Goal: Transaction & Acquisition: Purchase product/service

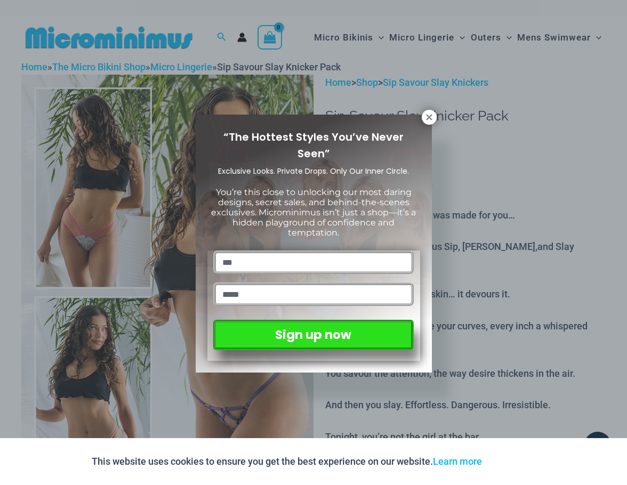
type input "***"
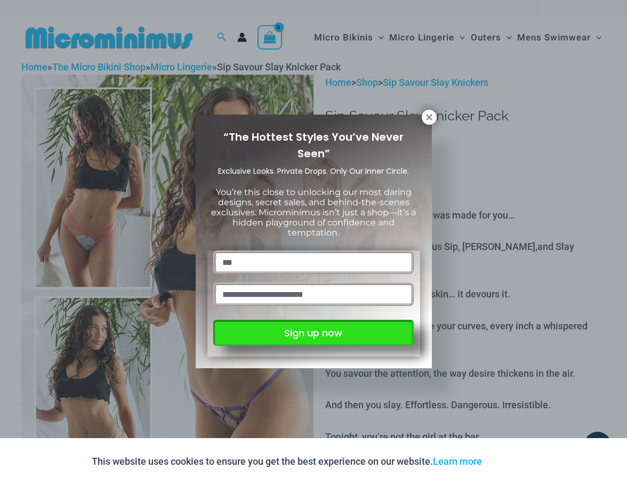
type input "**********"
click at [351, 331] on button "Sign up now" at bounding box center [313, 333] width 200 height 26
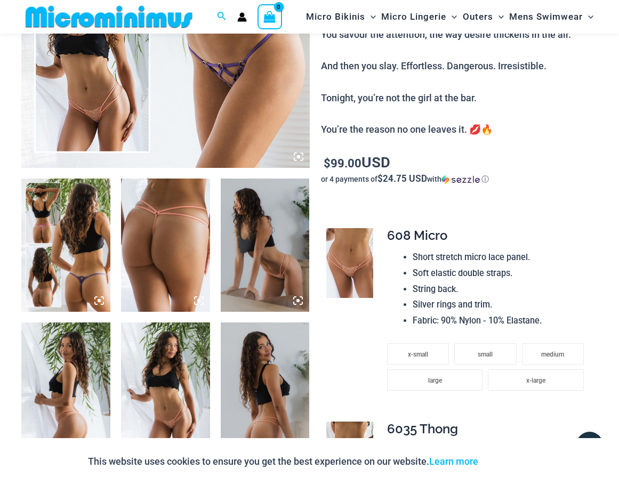
scroll to position [330, 0]
click at [300, 156] on icon at bounding box center [299, 156] width 10 height 10
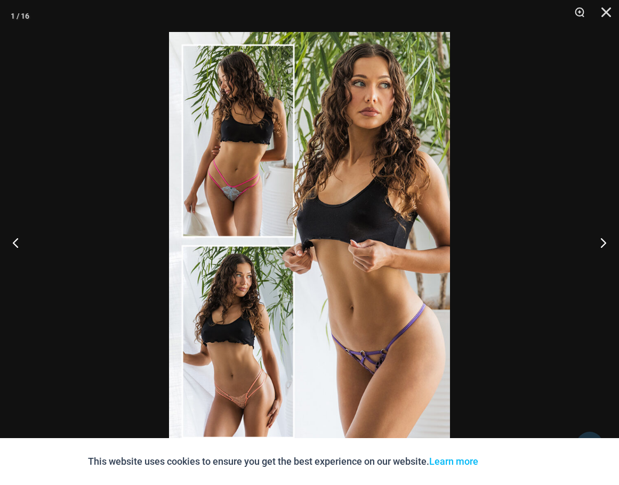
click at [381, 363] on img at bounding box center [309, 242] width 281 height 421
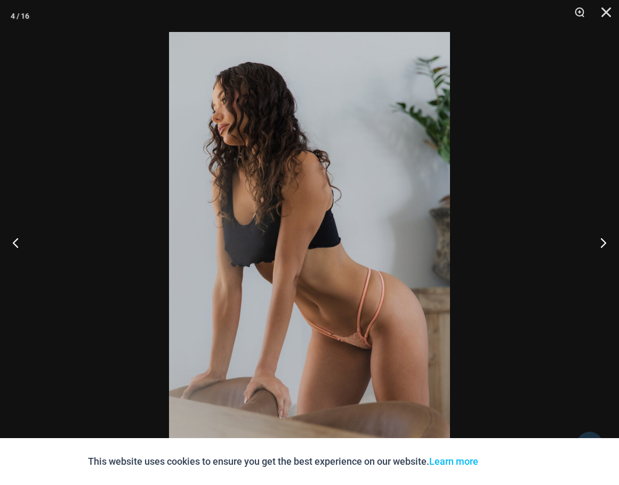
click at [363, 327] on img at bounding box center [309, 242] width 281 height 421
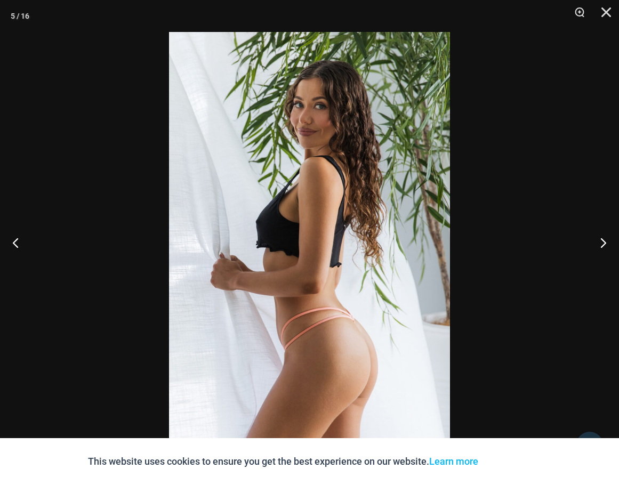
click at [363, 327] on img at bounding box center [309, 242] width 281 height 421
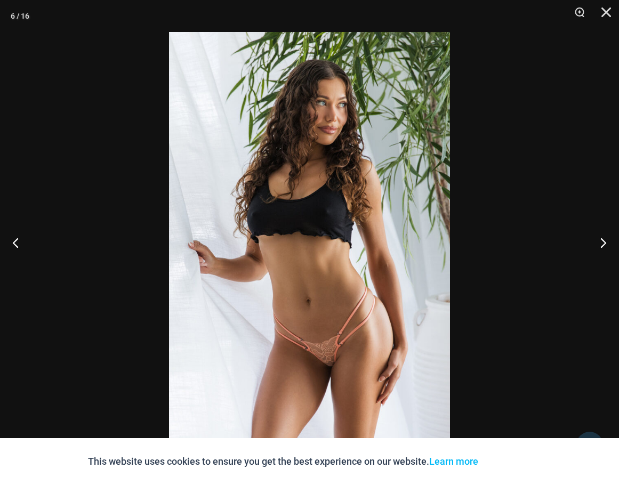
click at [363, 327] on img at bounding box center [309, 242] width 281 height 421
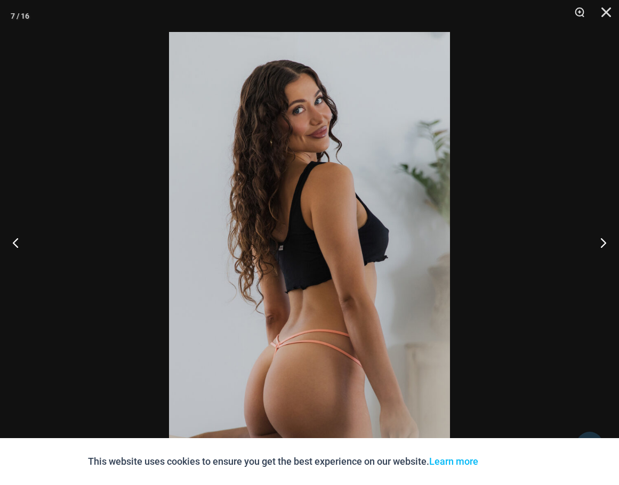
click at [363, 327] on img at bounding box center [309, 242] width 281 height 421
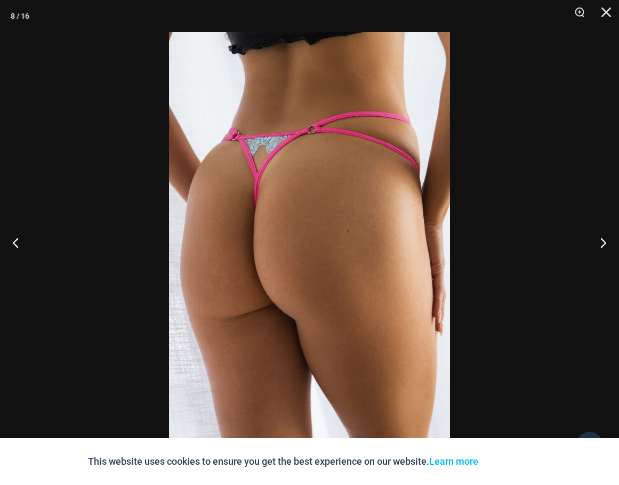
click at [363, 327] on img at bounding box center [309, 242] width 281 height 421
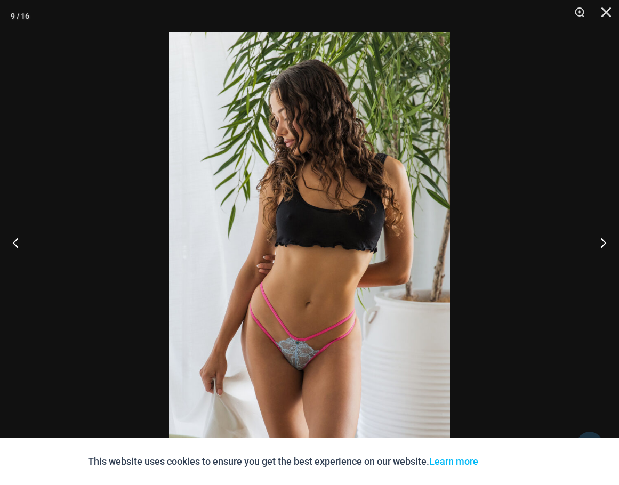
click at [363, 327] on img at bounding box center [309, 242] width 281 height 421
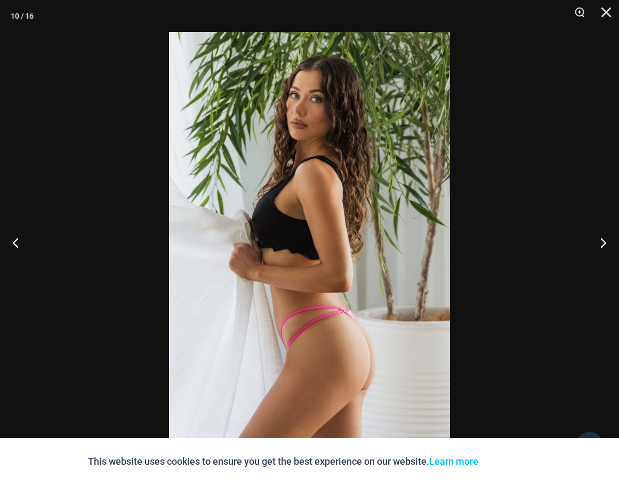
click at [363, 327] on img at bounding box center [309, 242] width 281 height 421
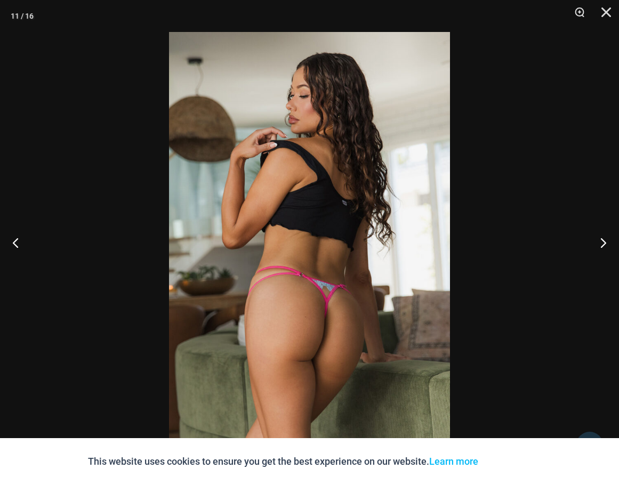
click at [363, 327] on img at bounding box center [309, 242] width 281 height 421
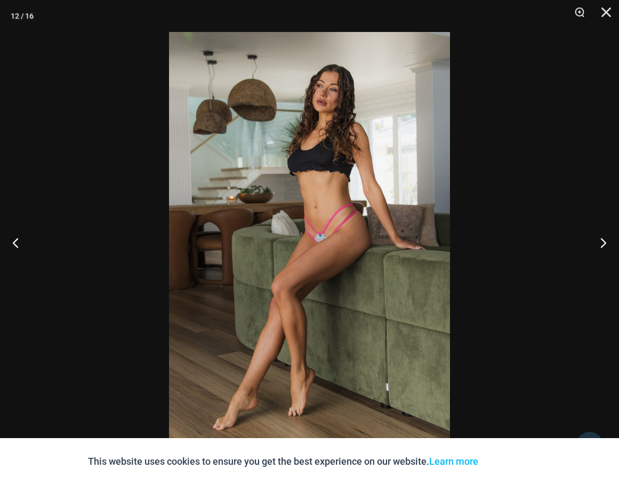
click at [363, 327] on img at bounding box center [309, 242] width 281 height 421
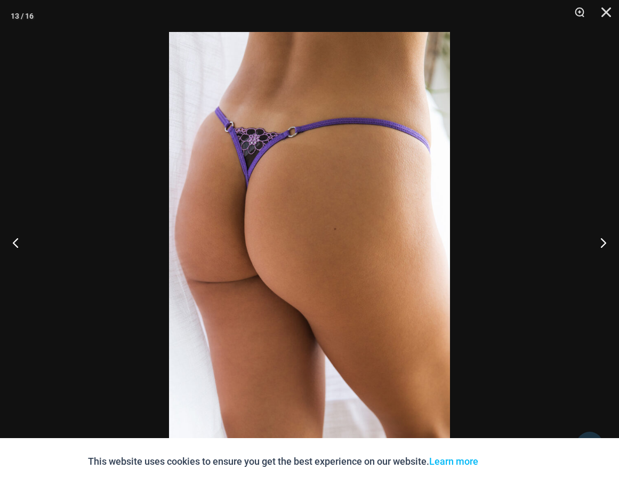
click at [363, 327] on img at bounding box center [309, 242] width 281 height 421
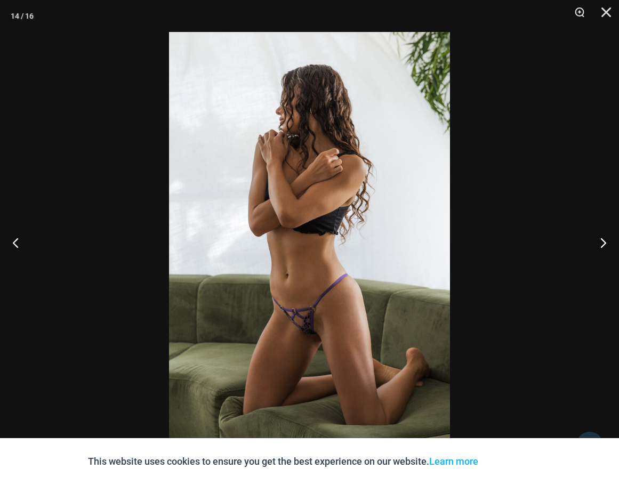
click at [316, 346] on img at bounding box center [309, 242] width 281 height 421
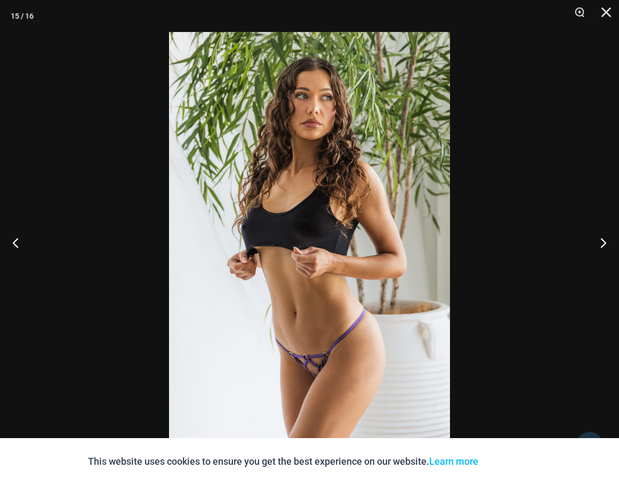
click at [316, 345] on img at bounding box center [309, 242] width 281 height 421
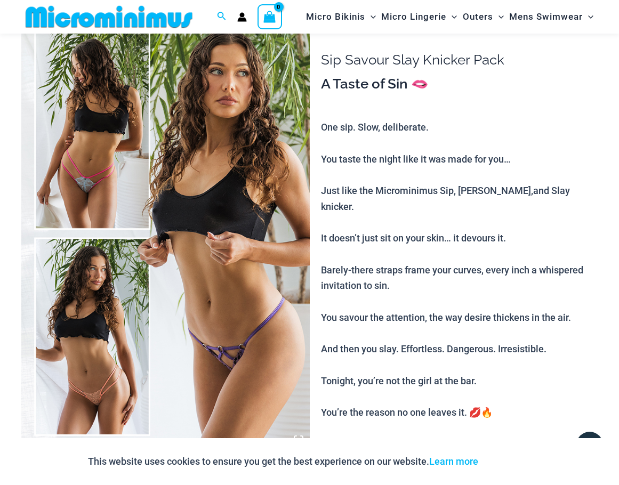
scroll to position [0, 0]
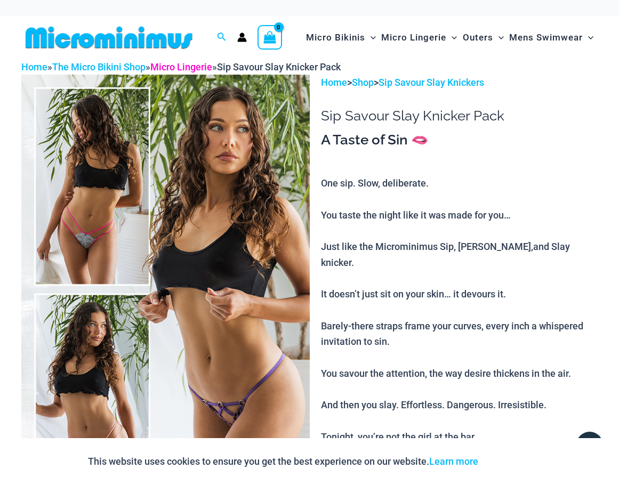
click at [188, 68] on link "Micro Lingerie" at bounding box center [181, 66] width 62 height 11
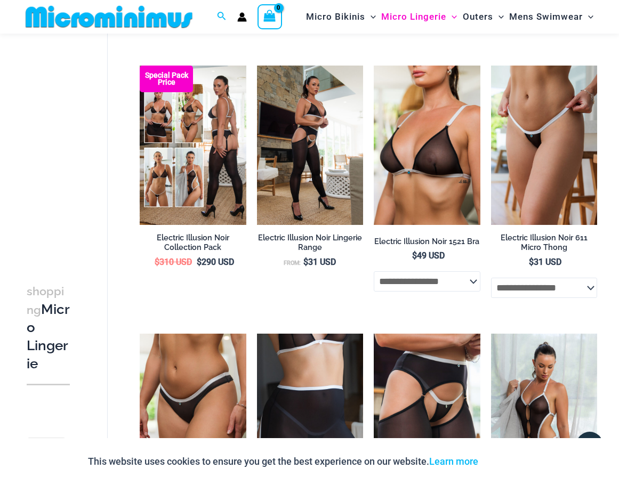
scroll to position [1471, 0]
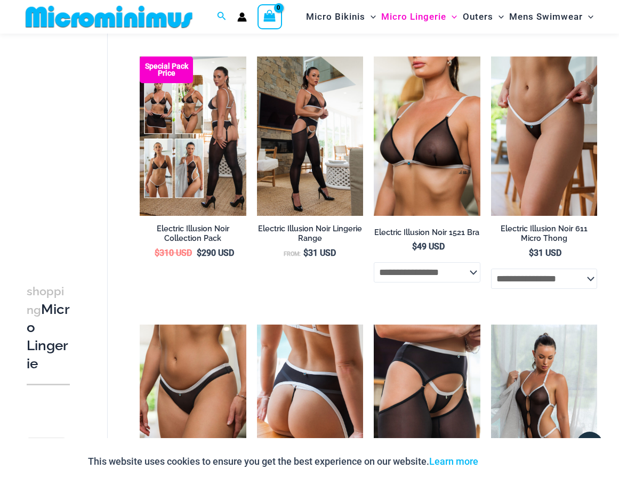
click at [311, 361] on img at bounding box center [310, 403] width 106 height 159
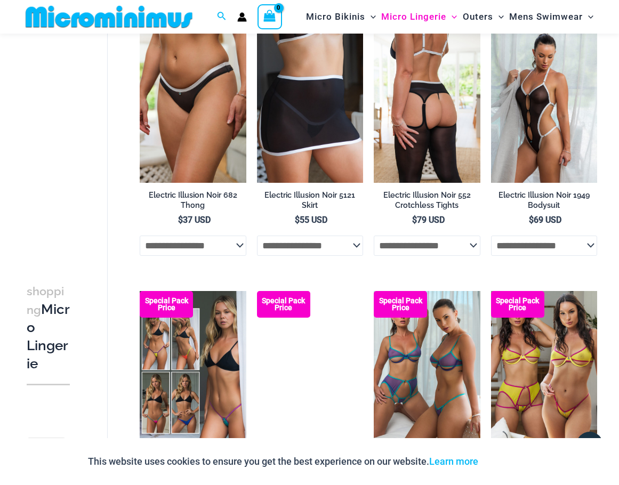
scroll to position [1863, 0]
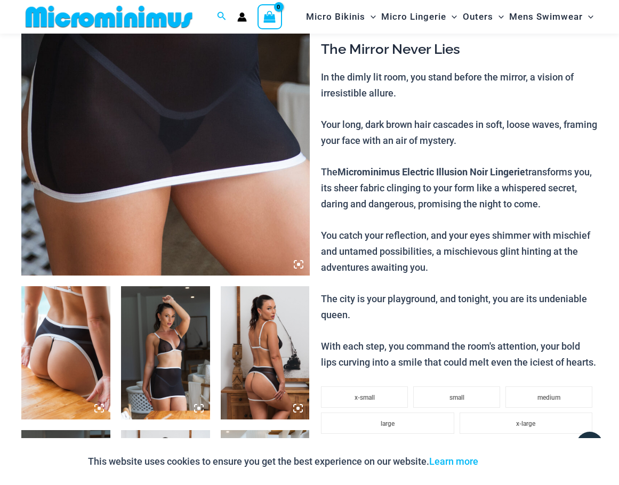
scroll to position [307, 0]
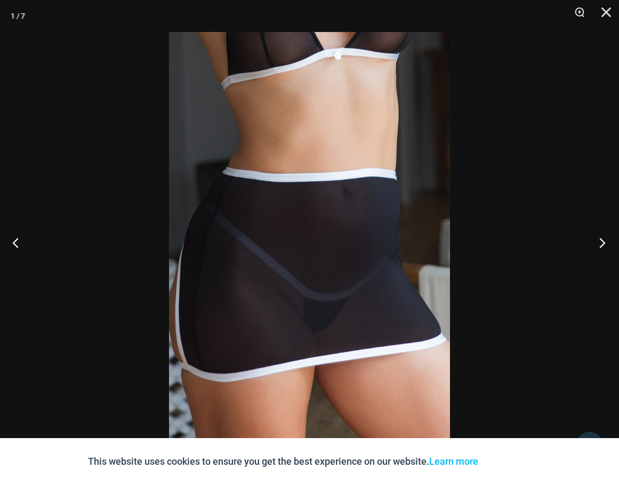
click at [596, 242] on button "Next" at bounding box center [599, 242] width 40 height 53
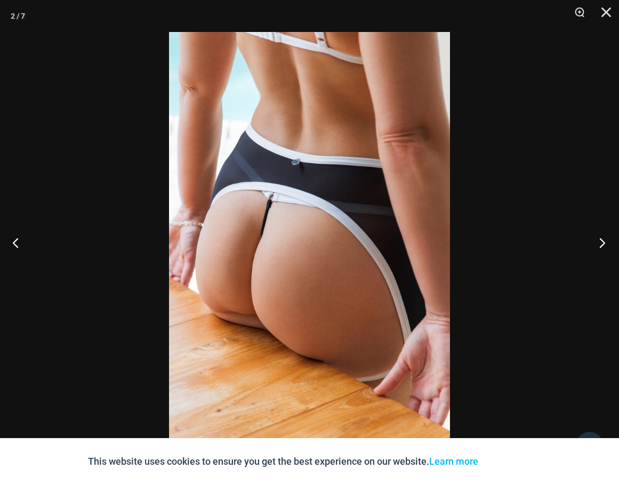
click at [594, 243] on button "Next" at bounding box center [599, 242] width 40 height 53
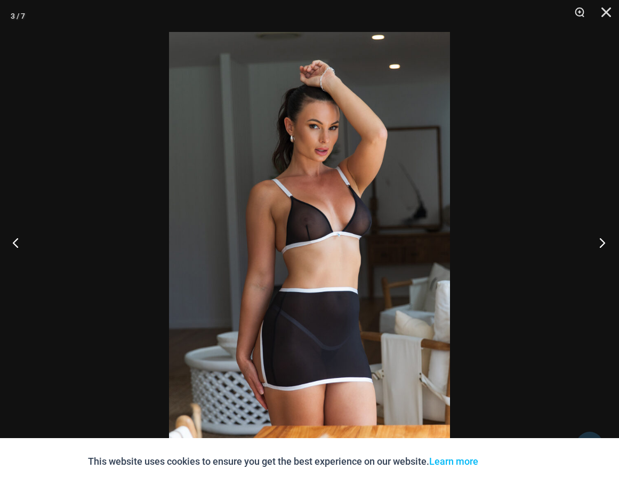
click at [594, 243] on button "Next" at bounding box center [599, 242] width 40 height 53
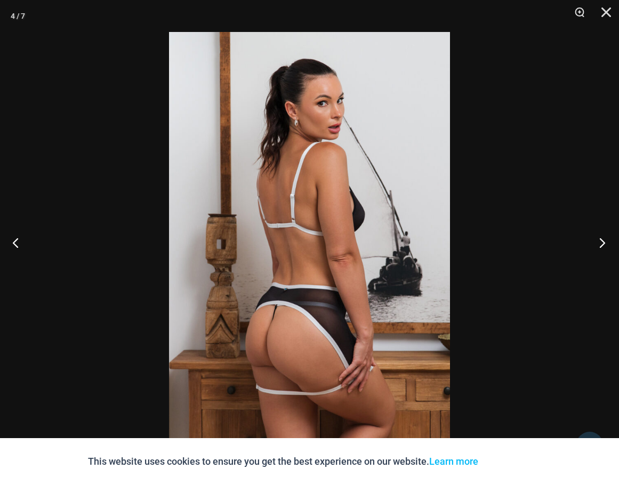
click at [591, 243] on button "Next" at bounding box center [599, 242] width 40 height 53
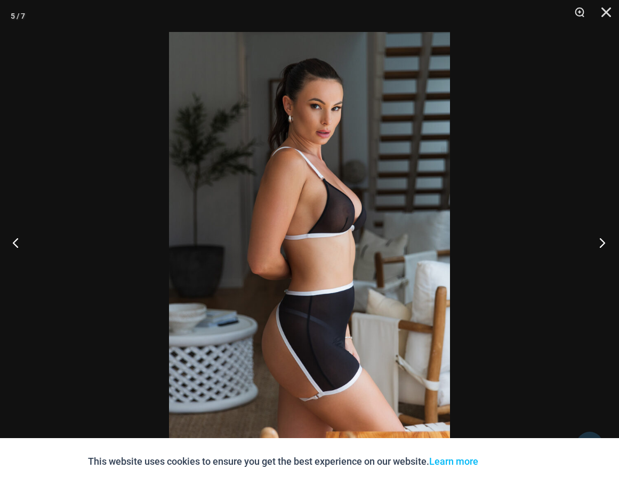
click at [591, 244] on button "Next" at bounding box center [599, 242] width 40 height 53
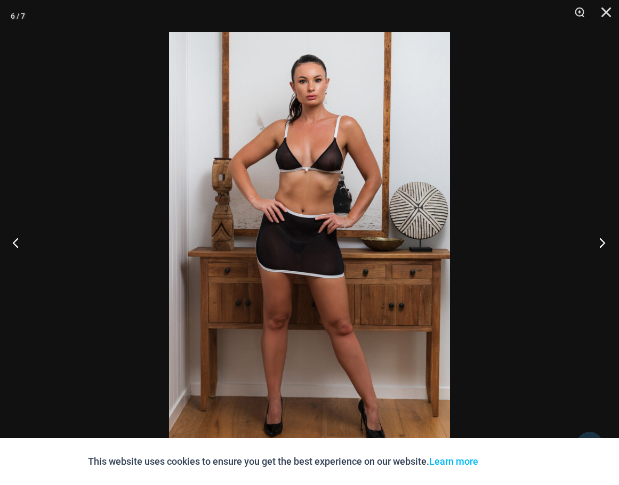
click at [590, 244] on button "Next" at bounding box center [599, 242] width 40 height 53
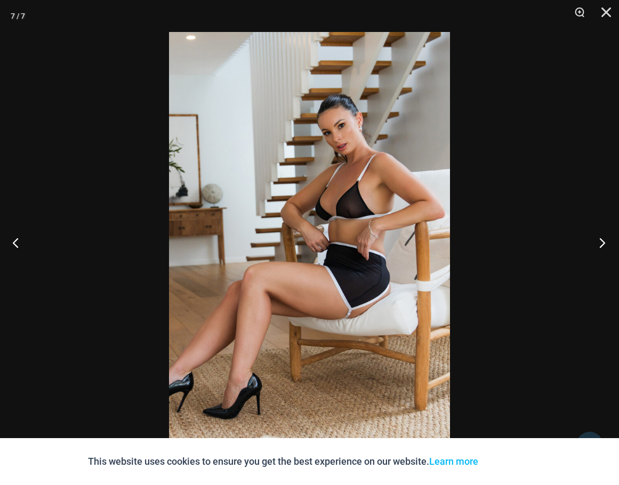
click at [590, 244] on button "Next" at bounding box center [599, 242] width 40 height 53
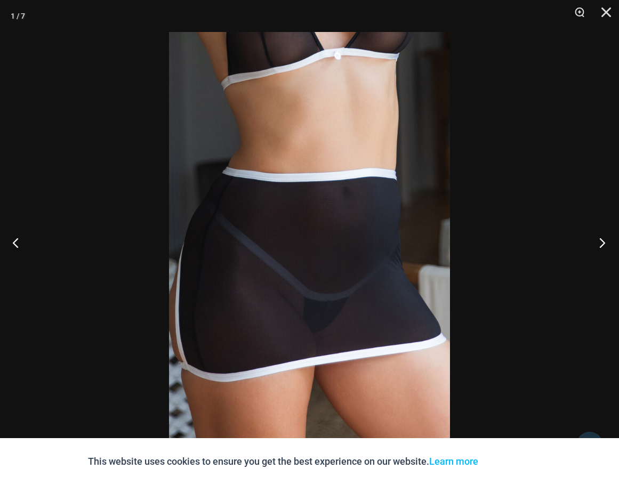
click at [590, 244] on button "Next" at bounding box center [599, 242] width 40 height 53
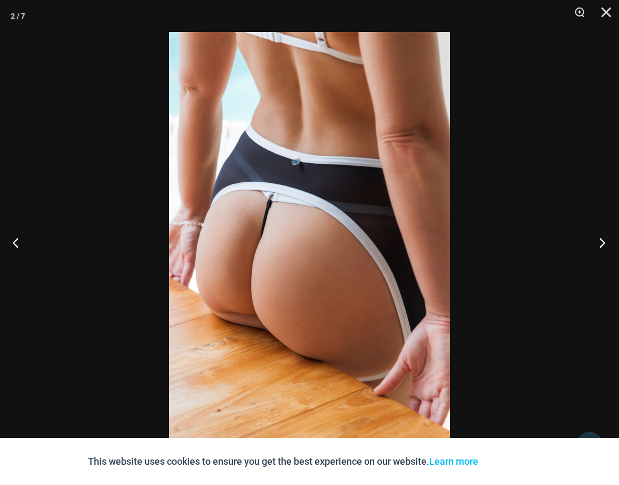
click at [590, 244] on button "Next" at bounding box center [599, 242] width 40 height 53
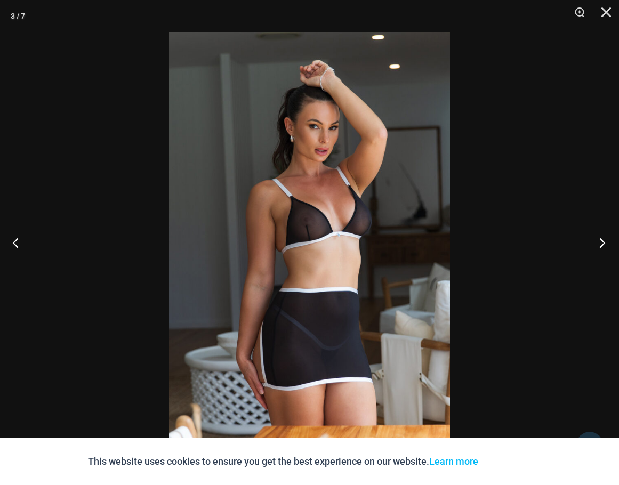
click at [590, 244] on button "Next" at bounding box center [599, 242] width 40 height 53
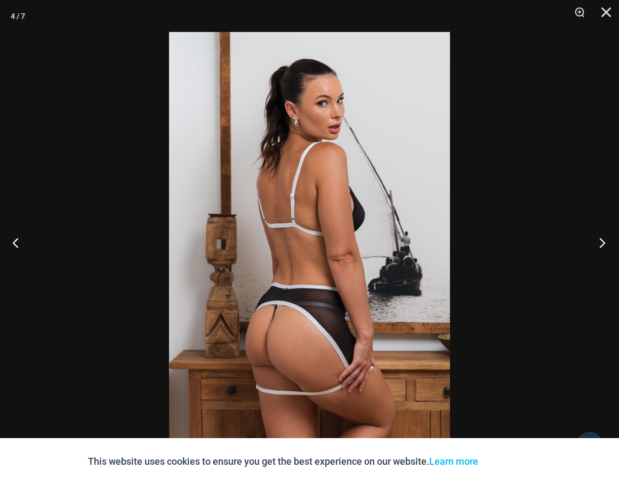
click at [590, 244] on button "Next" at bounding box center [599, 242] width 40 height 53
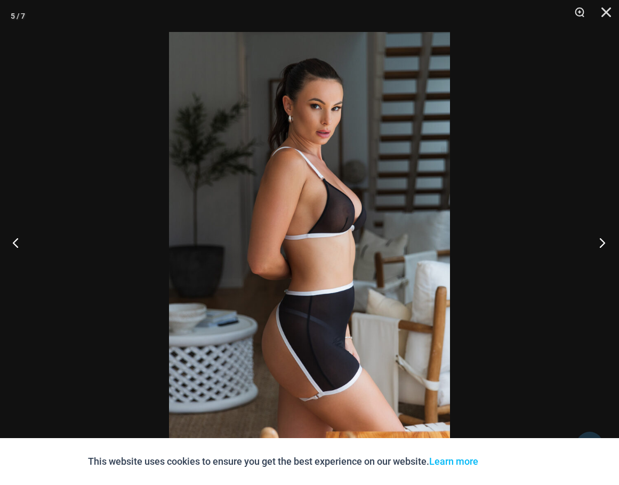
click at [591, 243] on button "Next" at bounding box center [599, 242] width 40 height 53
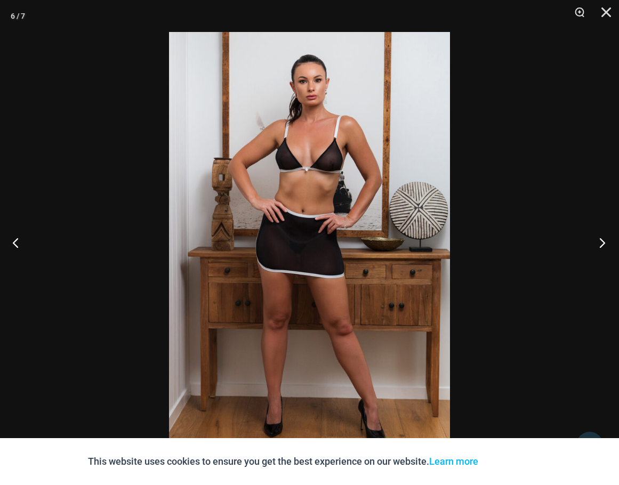
click at [590, 243] on button "Next" at bounding box center [599, 242] width 40 height 53
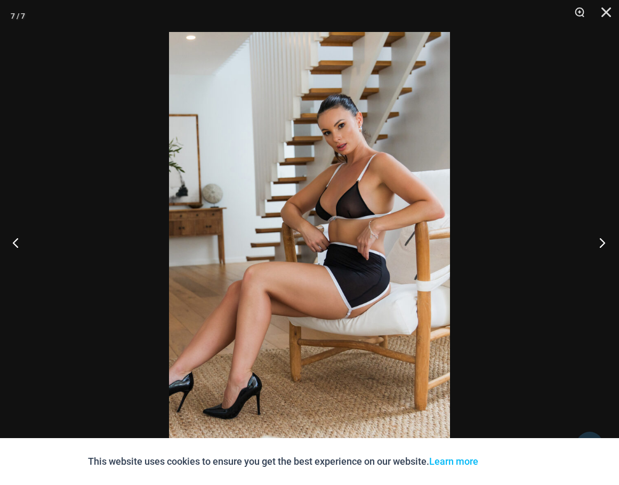
click at [589, 245] on button "Next" at bounding box center [599, 242] width 40 height 53
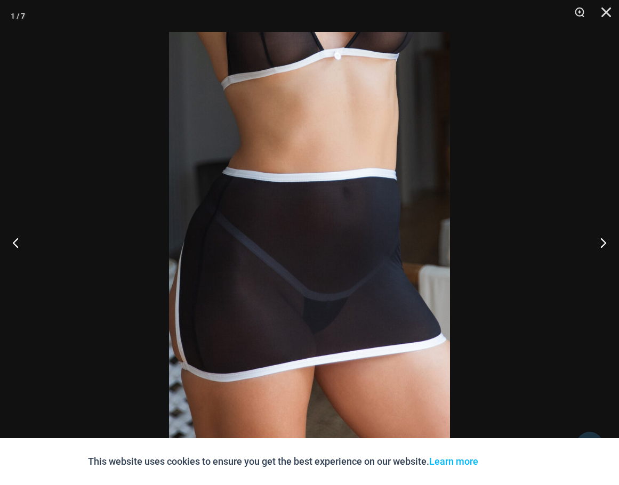
click at [574, 247] on div at bounding box center [309, 242] width 619 height 485
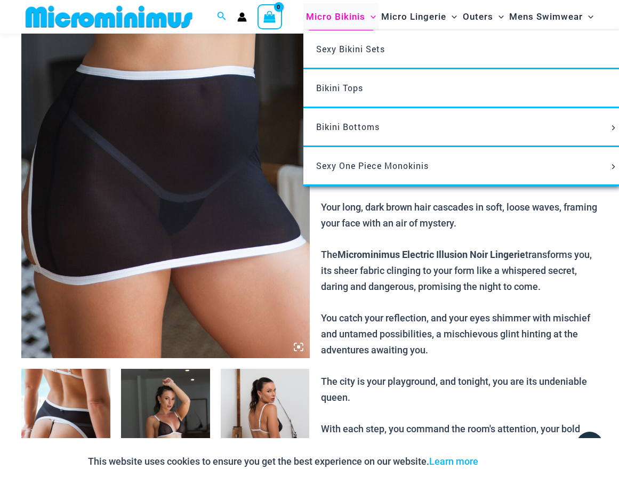
scroll to position [15, 0]
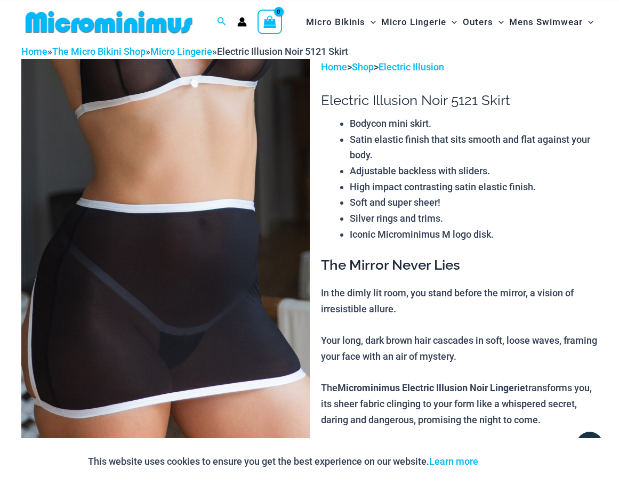
drag, startPoint x: 231, startPoint y: 73, endPoint x: 319, endPoint y: 79, distance: 88.1
